Goal: Task Accomplishment & Management: Manage account settings

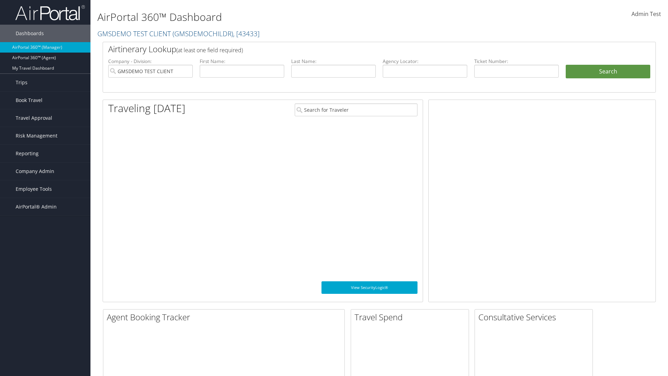
click at [45, 171] on span "Company Admin" at bounding box center [35, 171] width 39 height 17
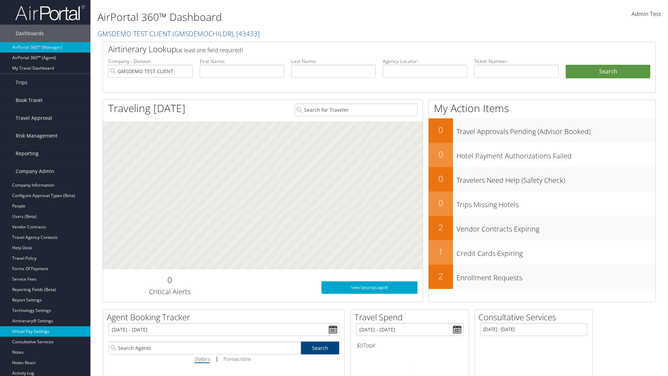
click at [45, 331] on link "Virtual Pay Settings" at bounding box center [45, 331] width 90 height 10
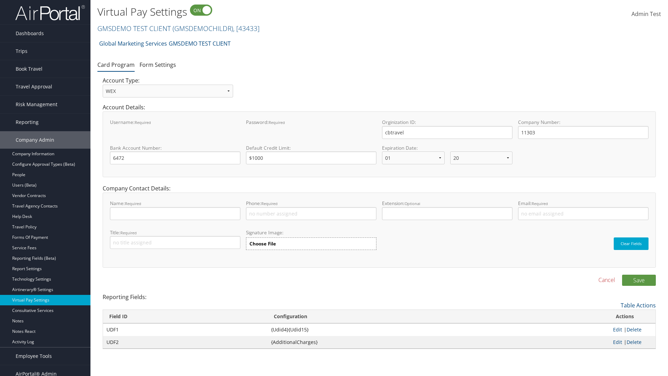
select select "20"
click at [158, 64] on link "Form Settings" at bounding box center [158, 65] width 37 height 8
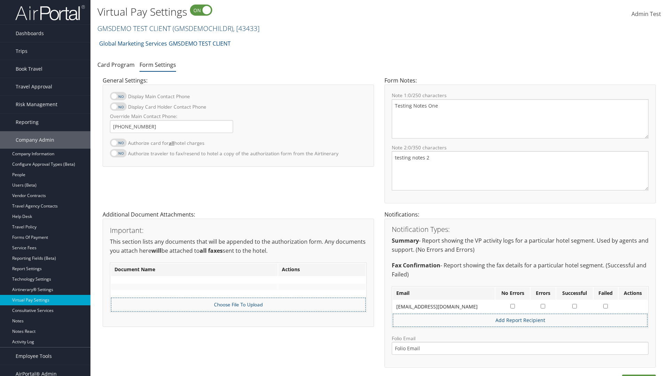
click at [134, 28] on link "GMSDEMO TEST CLIENT ( GMSDEMOCHILDR ) , [ 43433 ]" at bounding box center [178, 28] width 162 height 9
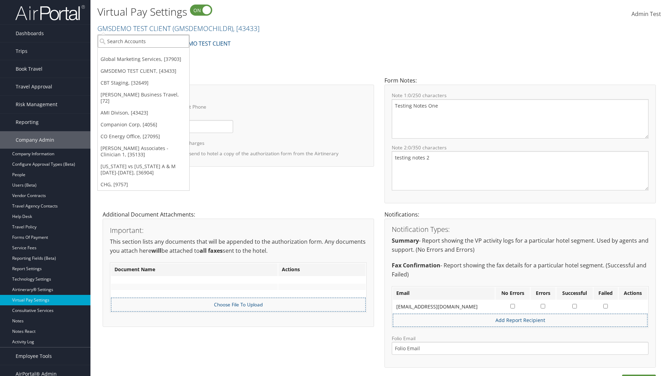
click at [143, 41] on input "search" at bounding box center [144, 41] width 92 height 13
type input "GMSDEMO TEST CLIENT"
click at [163, 54] on div "GMSDEMO TEST CLIENT (GMSDEMOCHILDR), [43433]" at bounding box center [162, 54] width 137 height 6
